Goal: Navigation & Orientation: Find specific page/section

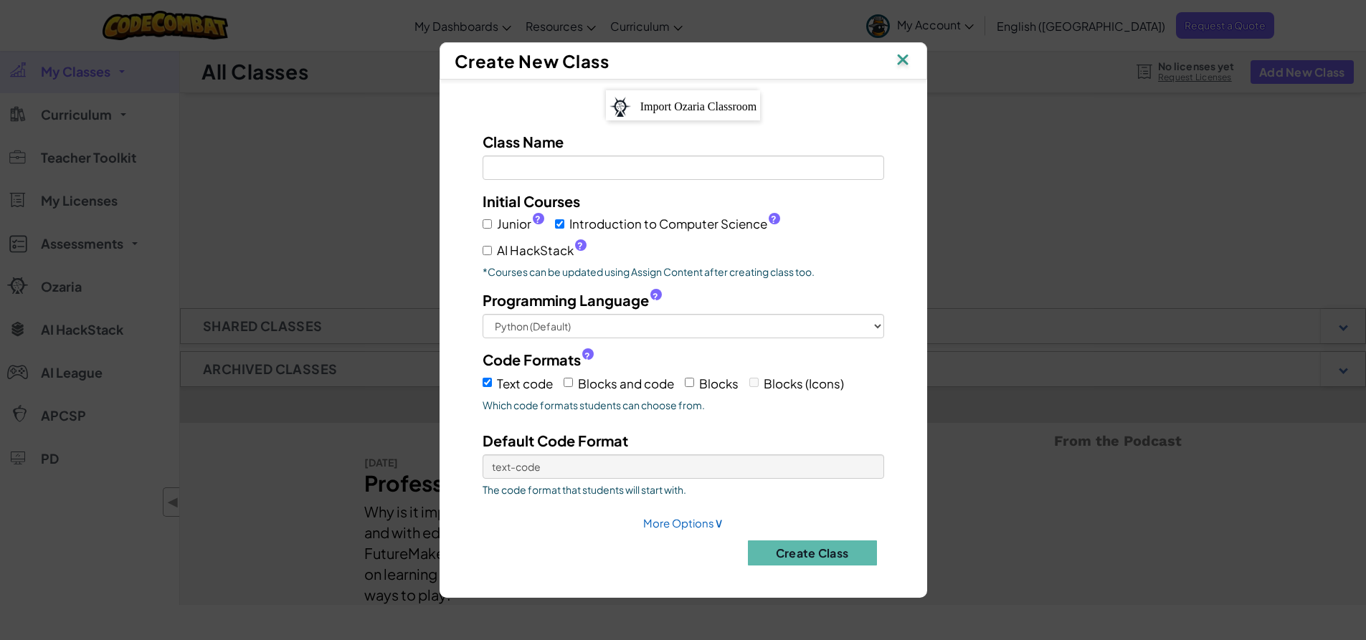
click at [897, 62] on img at bounding box center [902, 61] width 19 height 22
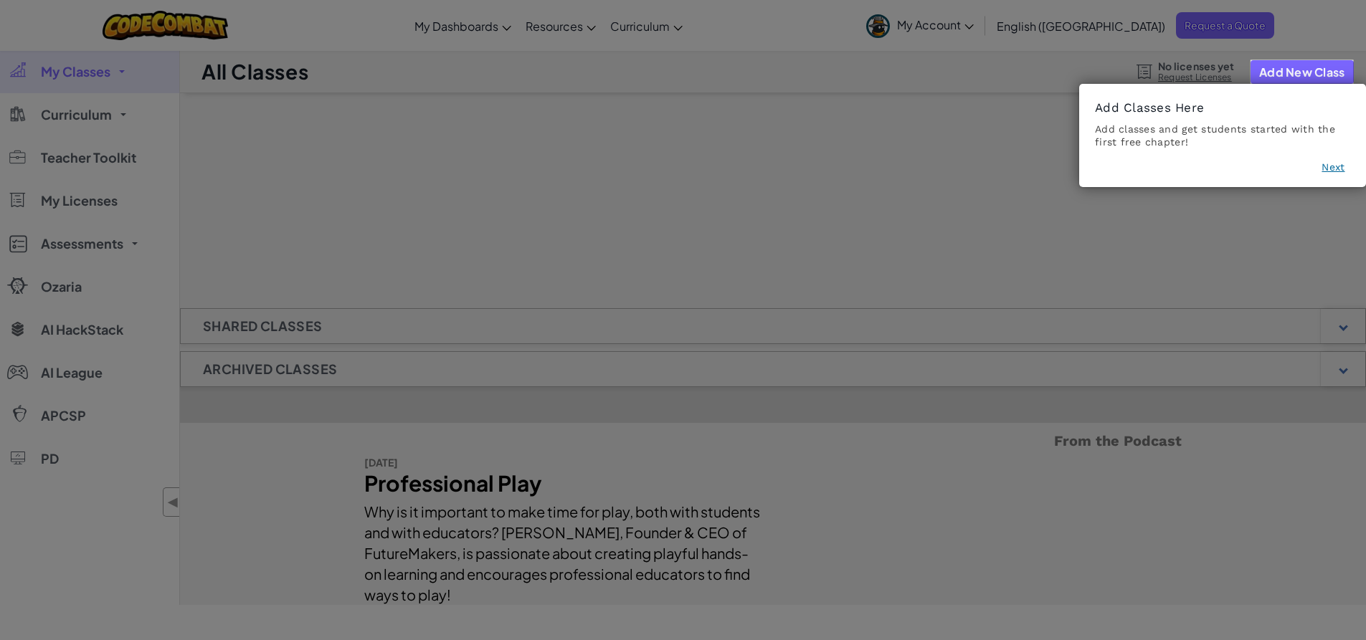
click at [1025, 29] on icon at bounding box center [688, 320] width 1377 height 640
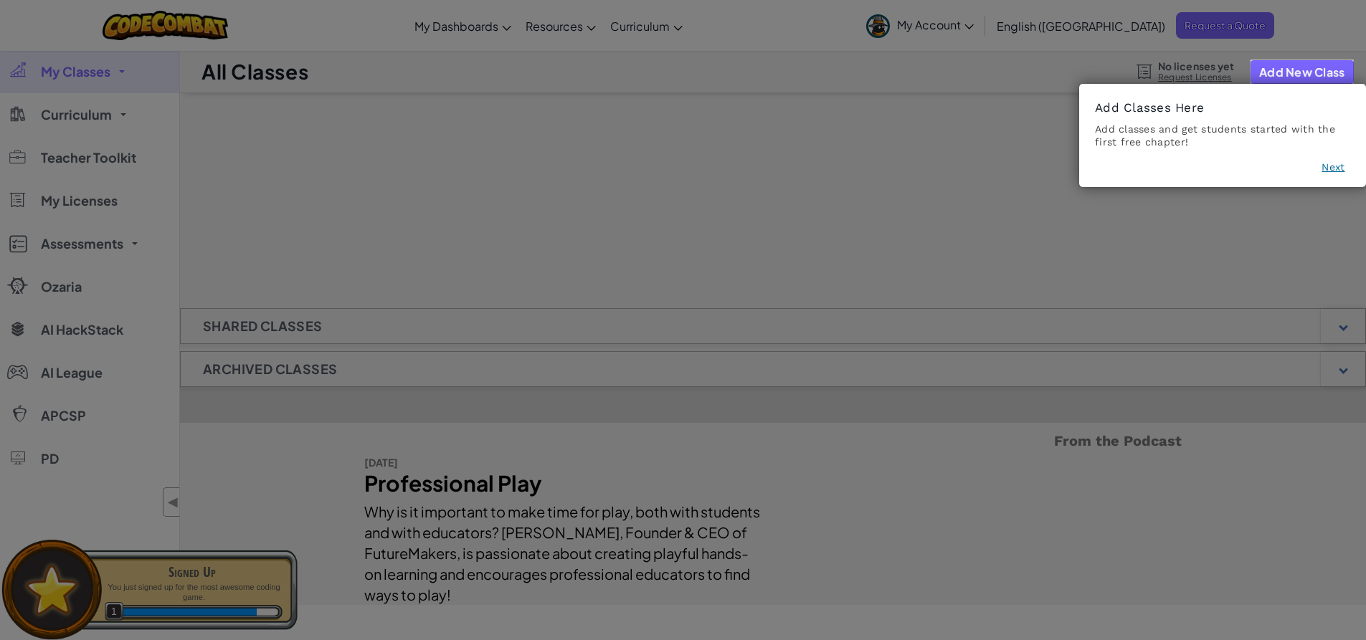
click at [1339, 167] on button "Next" at bounding box center [1332, 167] width 23 height 14
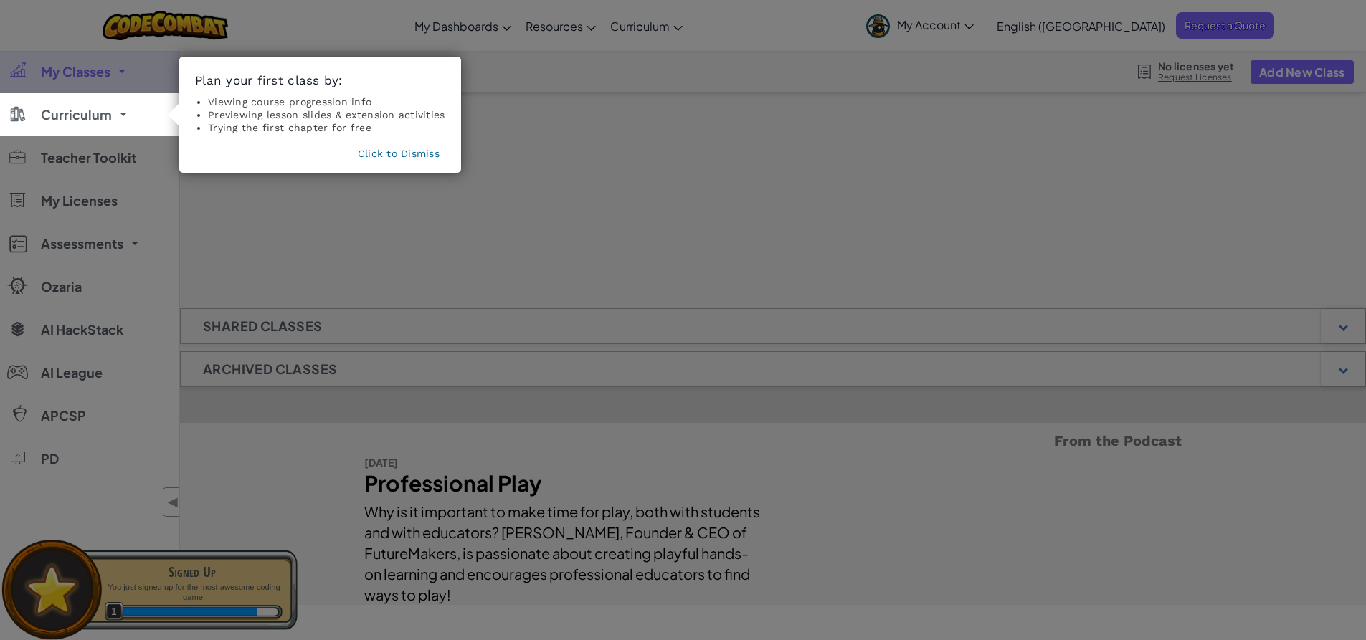
click at [418, 156] on button "Click to Dismiss" at bounding box center [399, 153] width 82 height 14
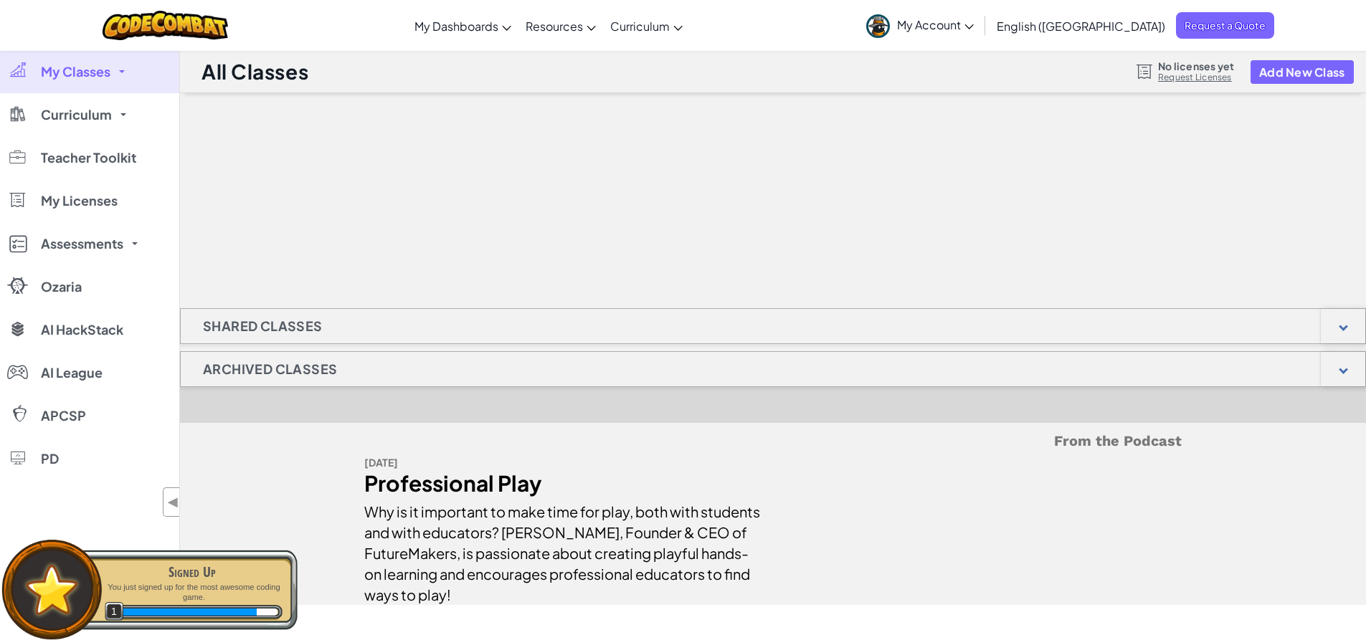
click at [981, 15] on link "My Account" at bounding box center [920, 25] width 122 height 45
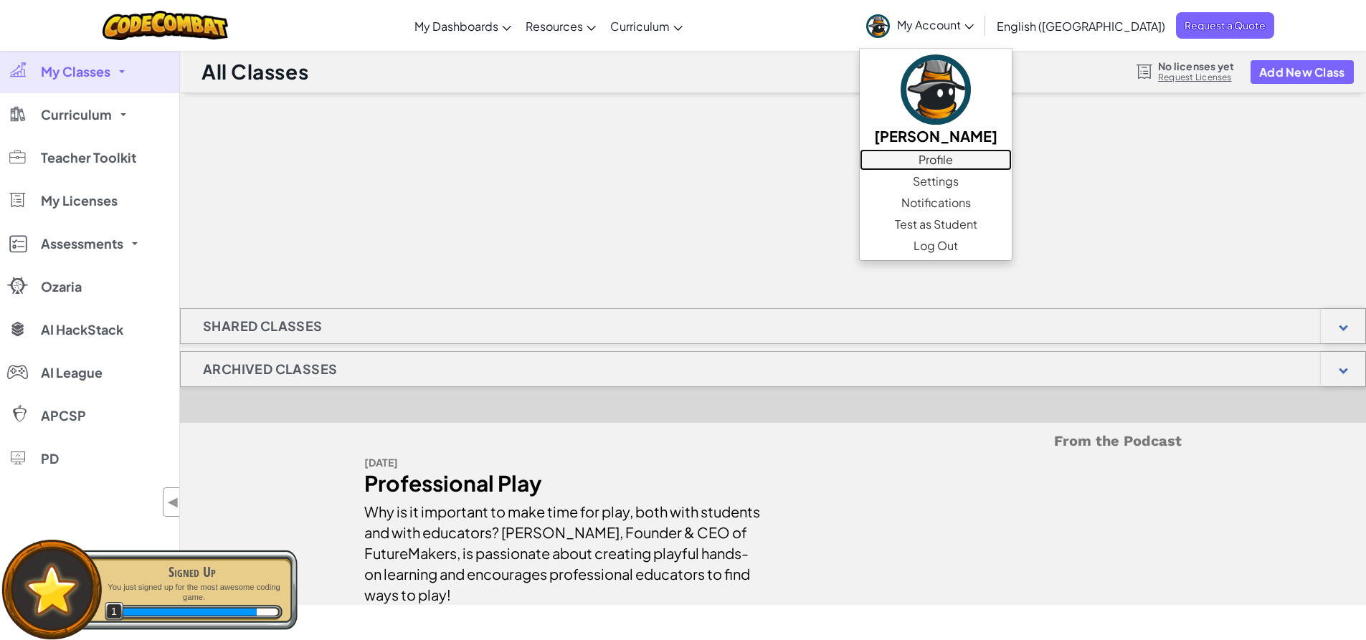
click at [1012, 153] on link "Profile" at bounding box center [936, 160] width 152 height 22
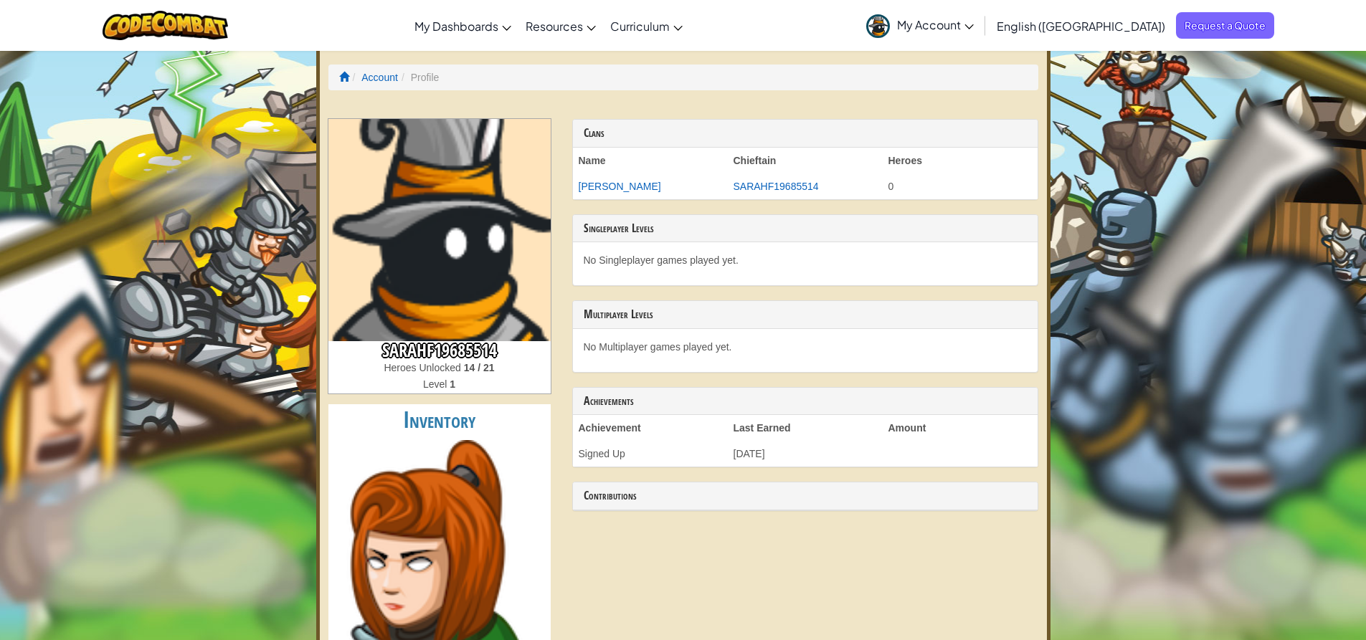
click at [974, 22] on span "My Account" at bounding box center [935, 24] width 77 height 15
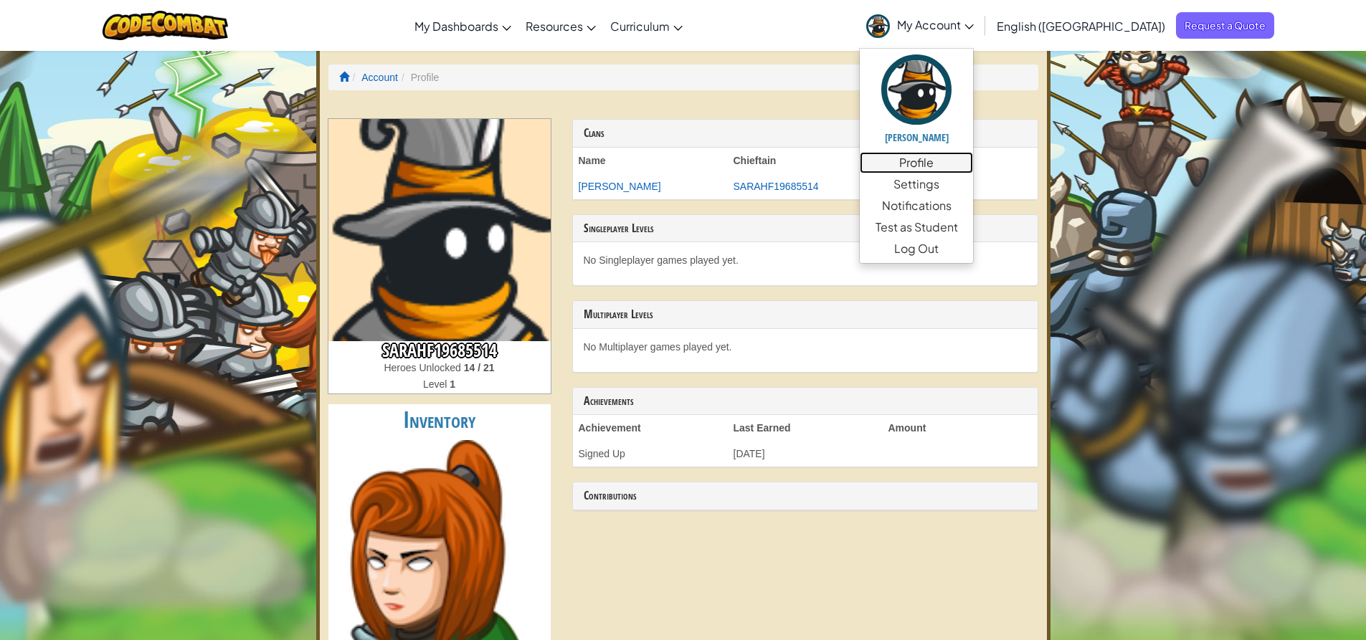
click at [973, 153] on link "Profile" at bounding box center [916, 163] width 113 height 22
click at [746, 25] on div "Toggle navigation My Dashboards CodeCombat Teacher Dashboard Ozaria Teacher Das…" at bounding box center [682, 25] width 1373 height 51
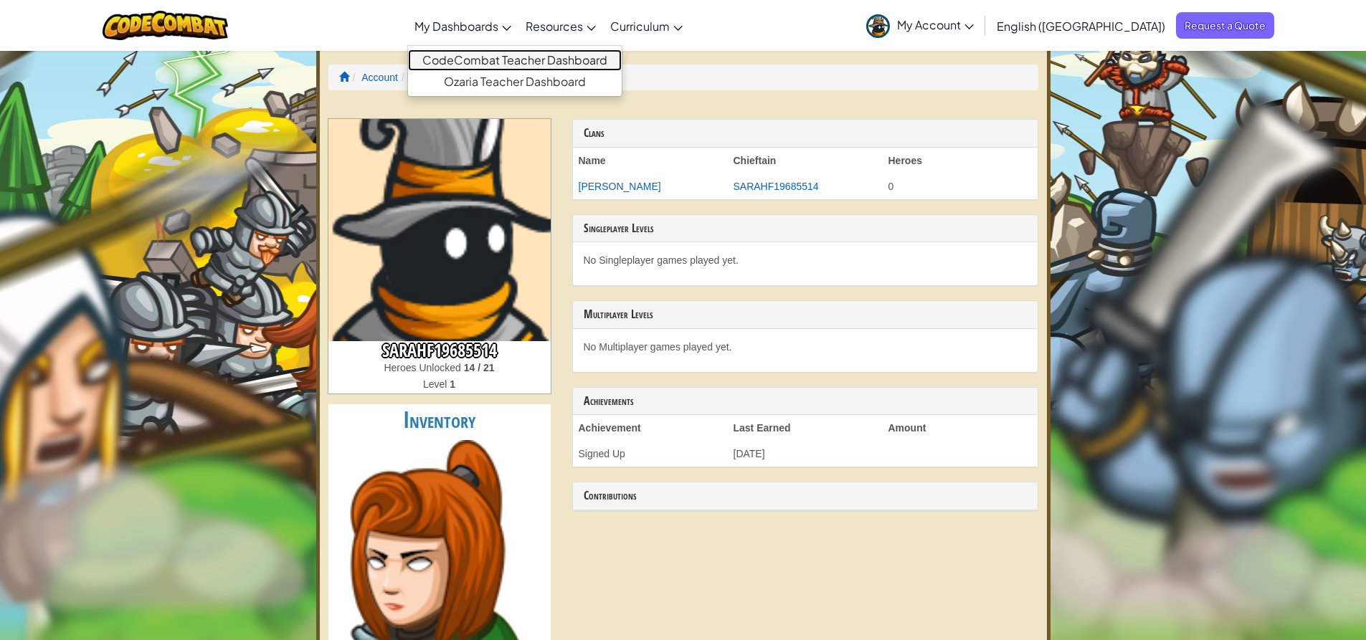
click at [526, 57] on link "CodeCombat Teacher Dashboard" at bounding box center [515, 60] width 214 height 22
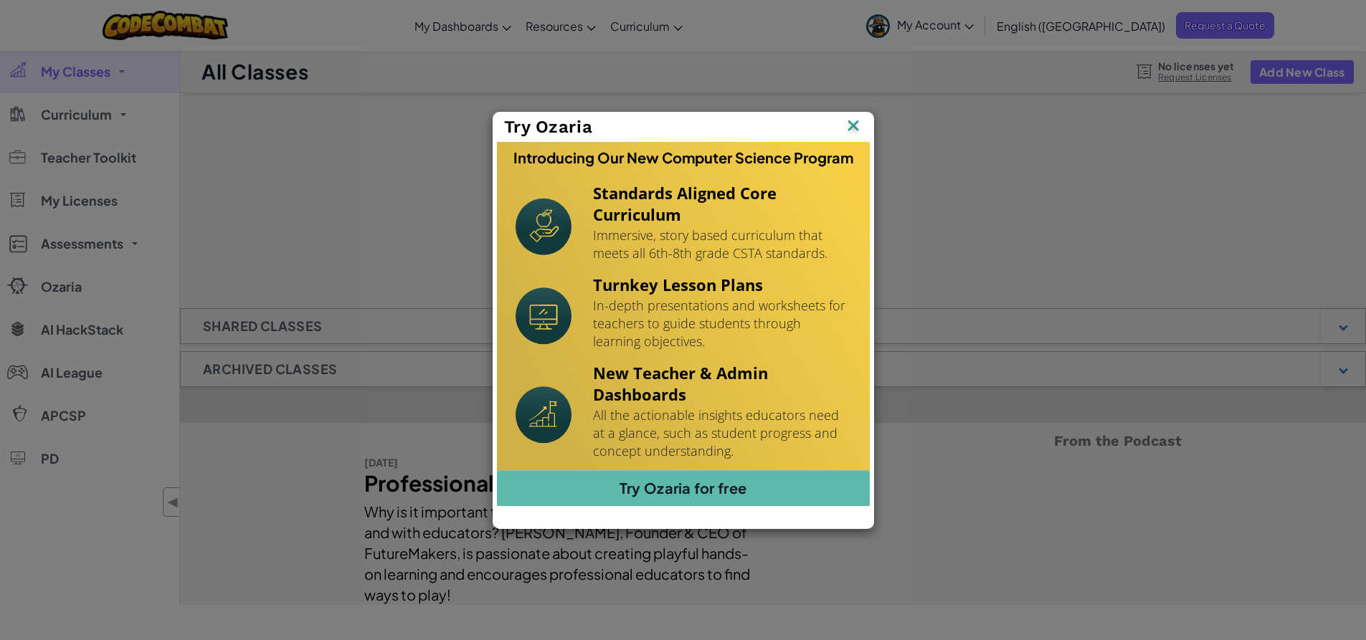
click at [0, 0] on img at bounding box center [0, 0] width 0 height 0
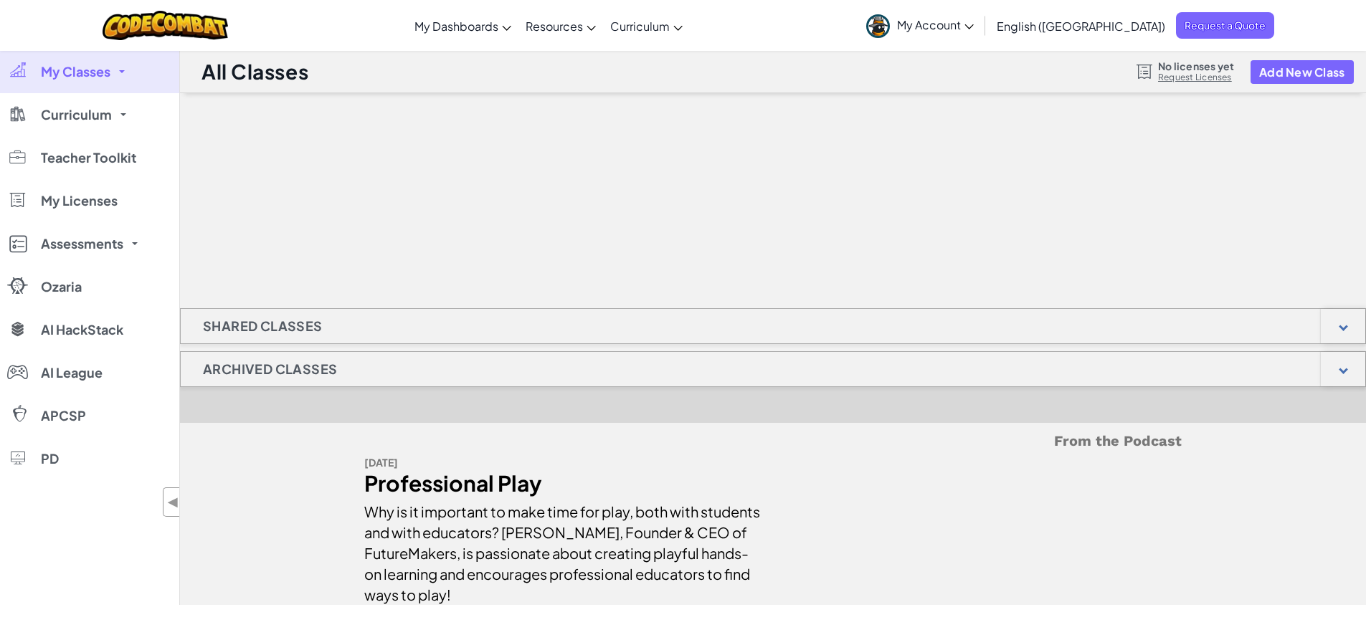
scroll to position [143, 0]
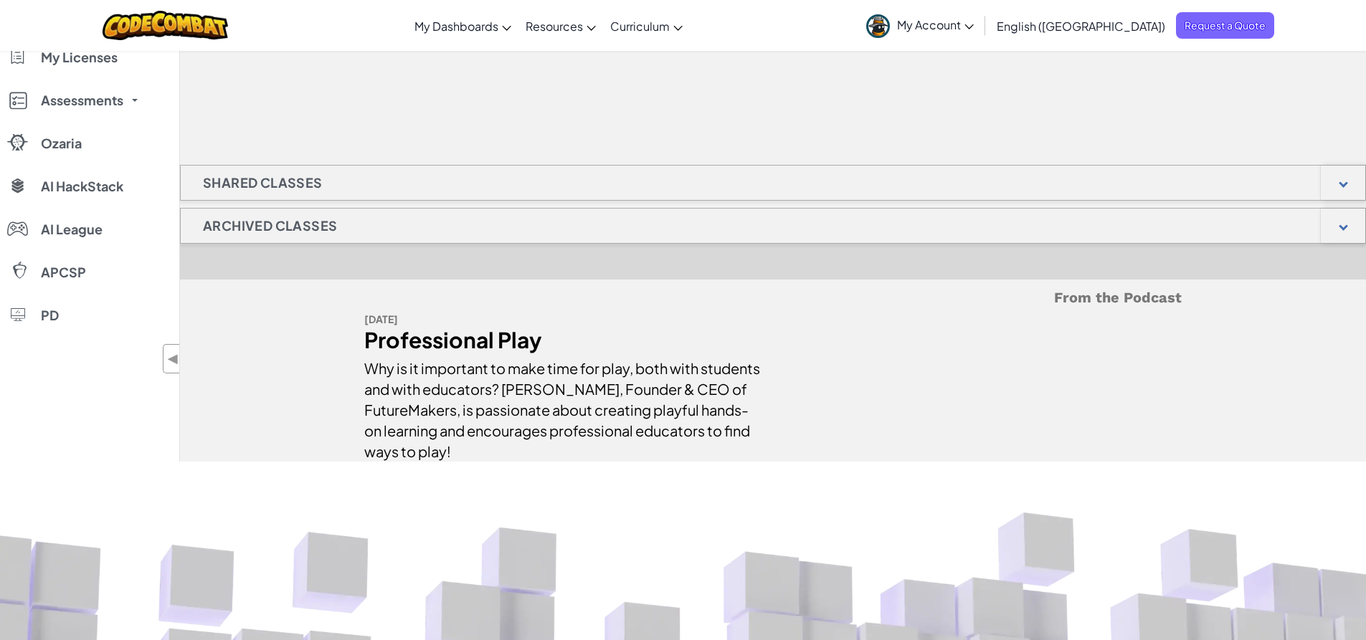
click at [359, 234] on div "Archived Classes" at bounding box center [773, 226] width 1186 height 36
click at [318, 187] on h1 "Shared Classes" at bounding box center [263, 183] width 164 height 36
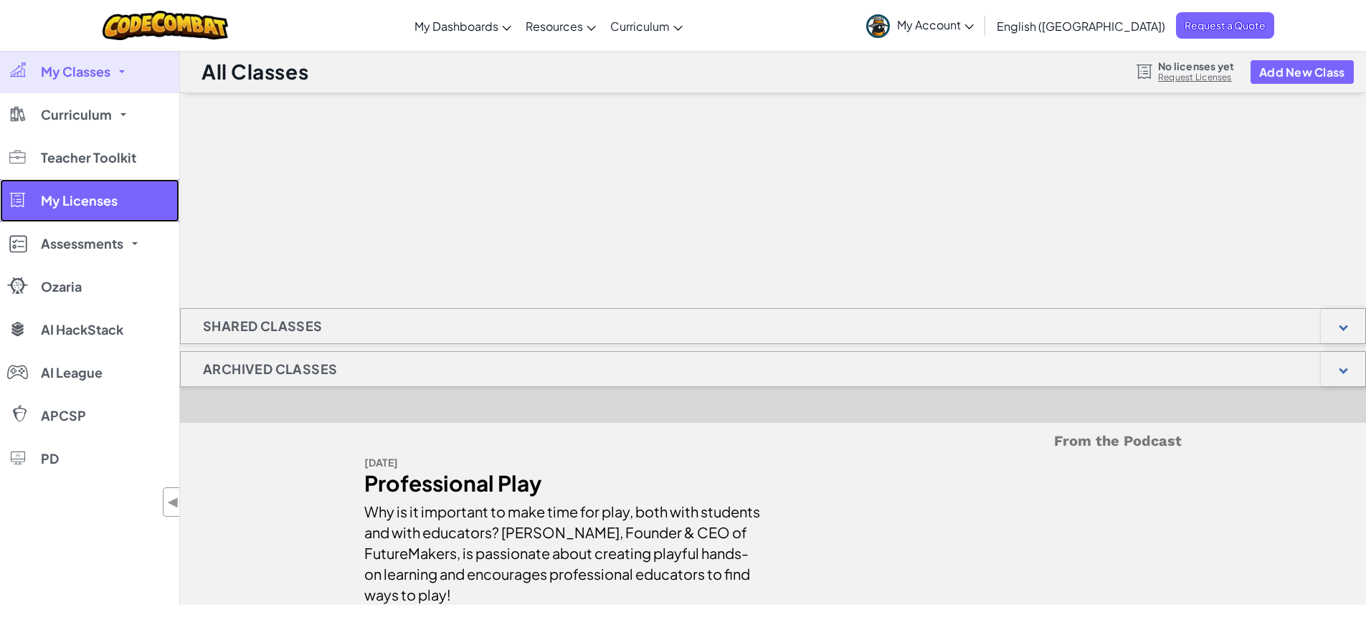
click at [128, 195] on link "My Licenses" at bounding box center [89, 200] width 179 height 43
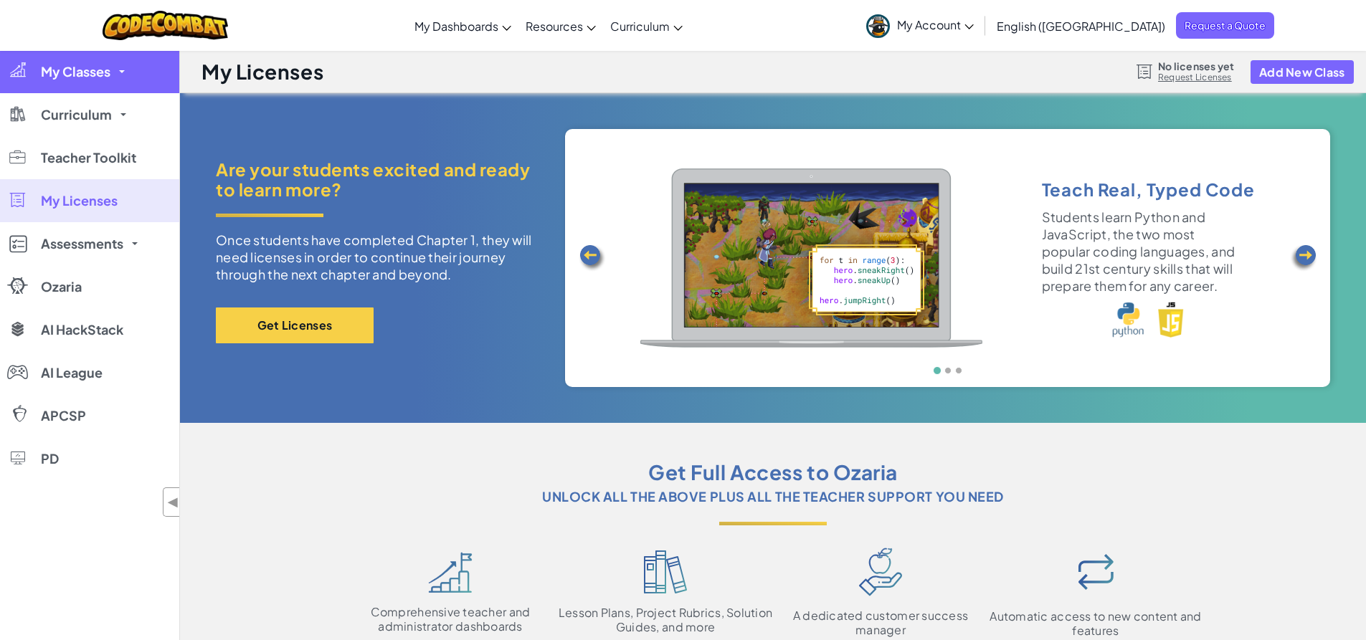
click at [96, 73] on span "My Classes" at bounding box center [76, 71] width 70 height 13
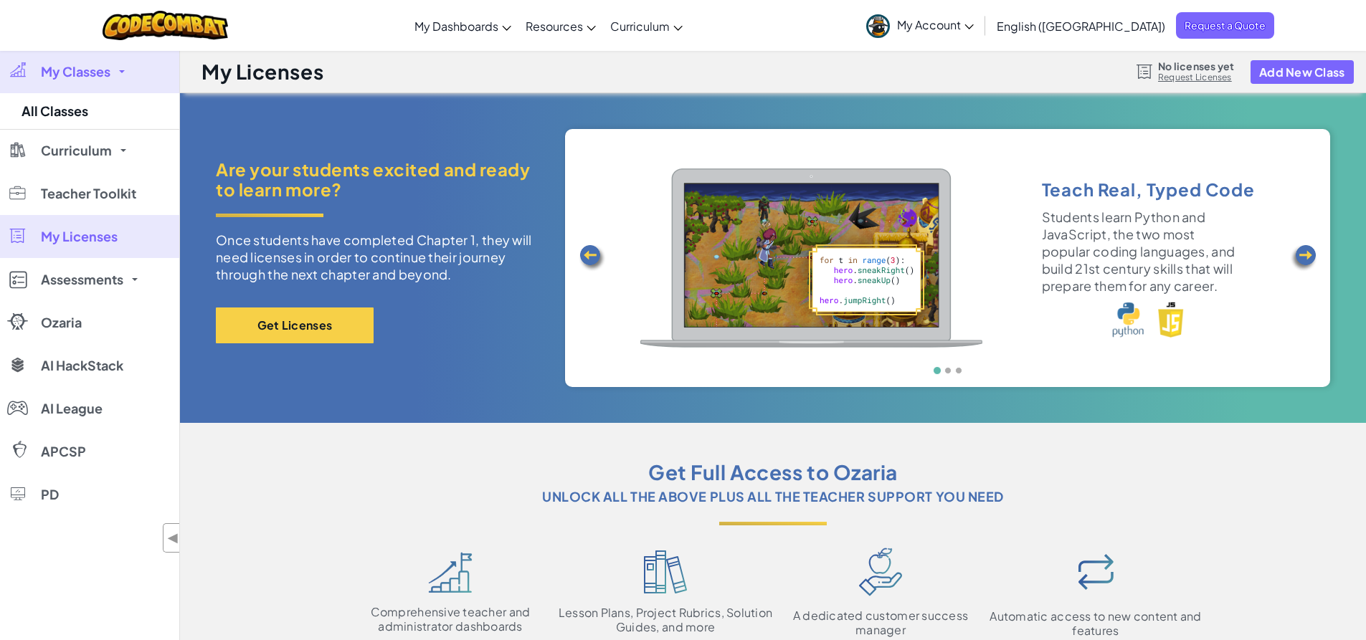
click at [96, 73] on span "My Classes" at bounding box center [76, 71] width 70 height 13
